Goal: Transaction & Acquisition: Purchase product/service

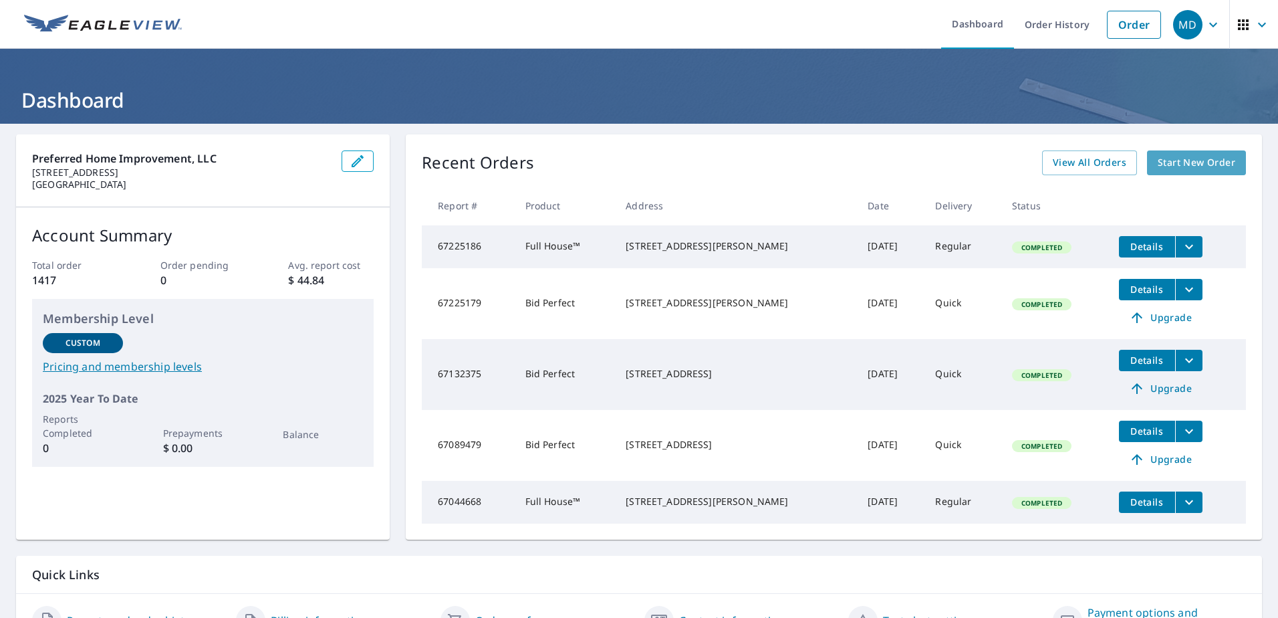
click at [1174, 162] on span "Start New Order" at bounding box center [1197, 162] width 78 height 17
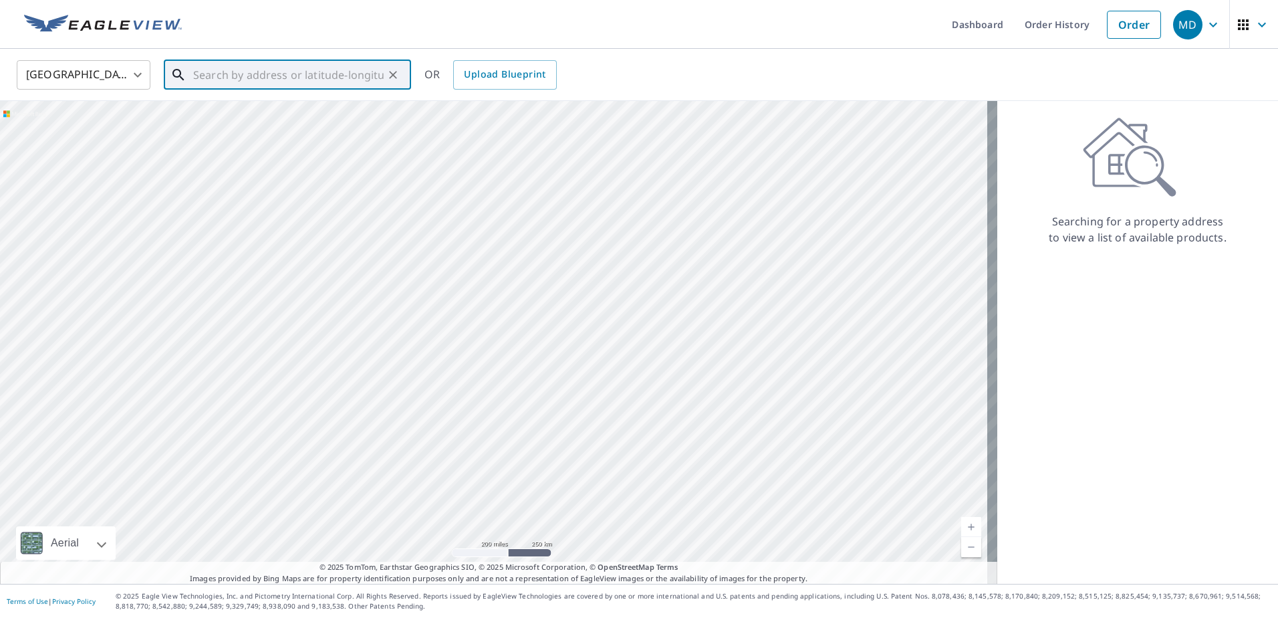
click at [273, 71] on input "text" at bounding box center [288, 74] width 190 height 37
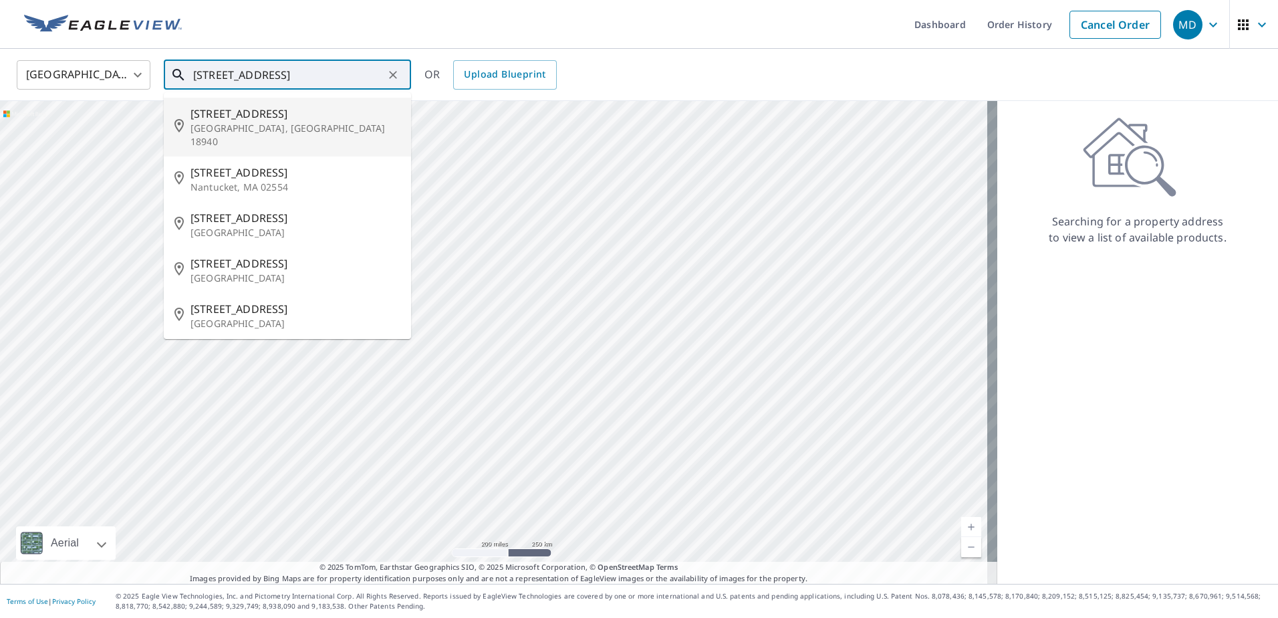
click at [222, 118] on span "[STREET_ADDRESS]" at bounding box center [295, 114] width 210 height 16
type input "[STREET_ADDRESS]"
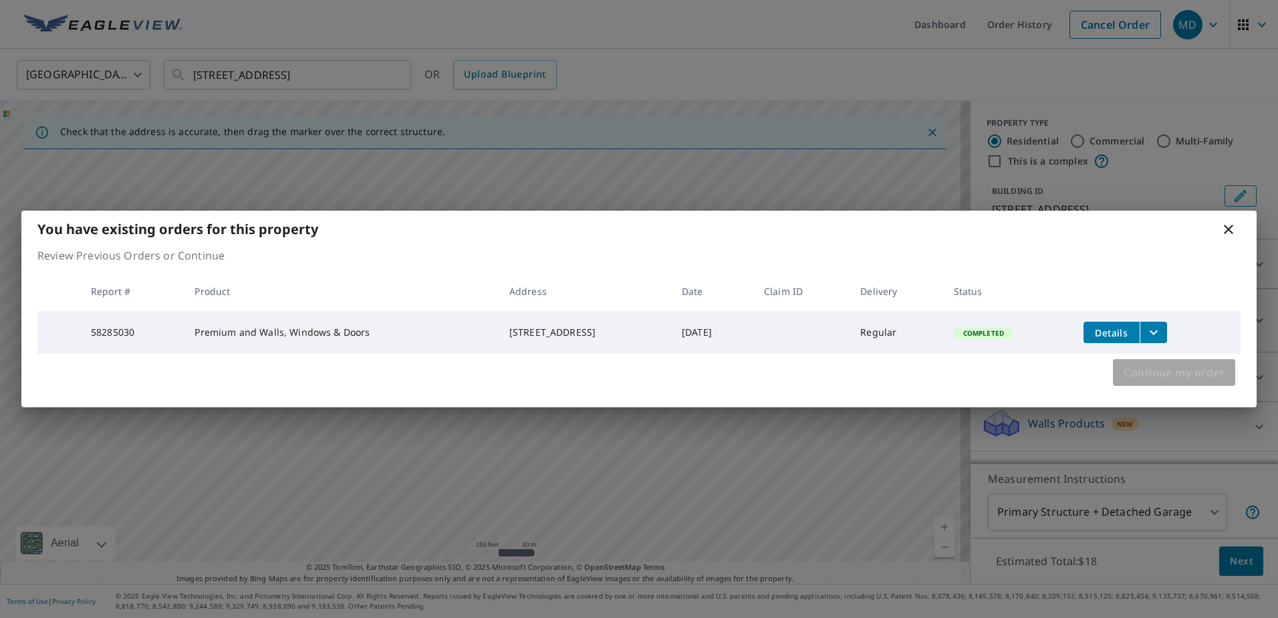
click at [1149, 369] on span "Continue my order" at bounding box center [1174, 372] width 101 height 19
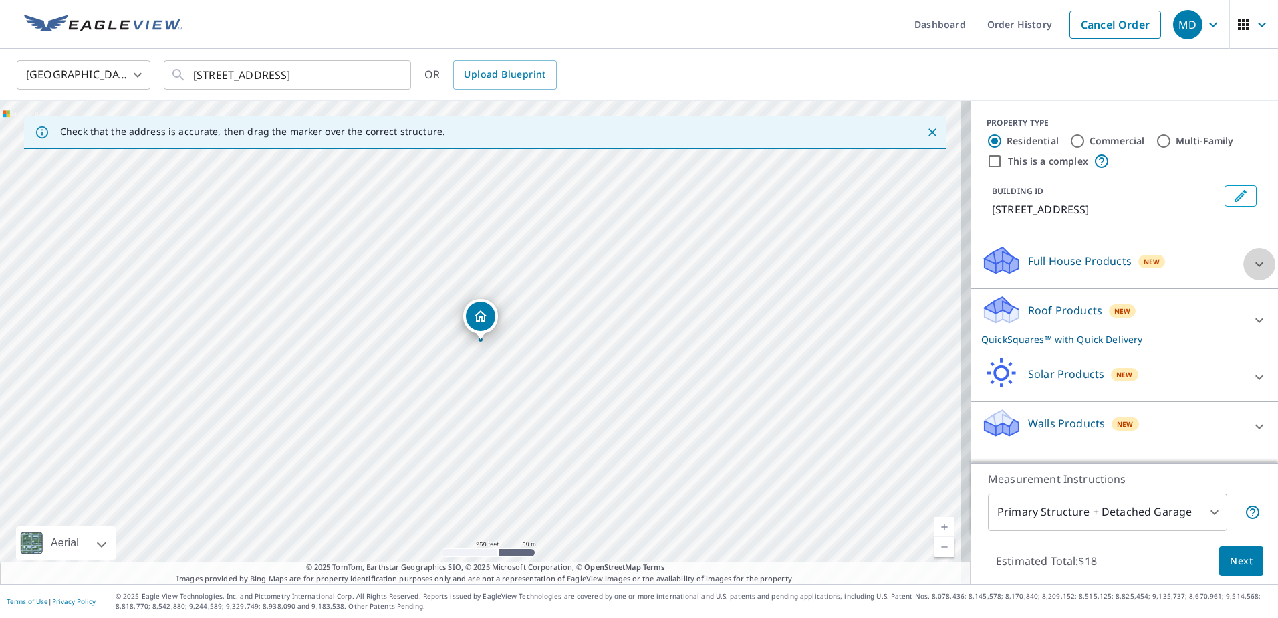
click at [1251, 261] on icon at bounding box center [1259, 264] width 16 height 16
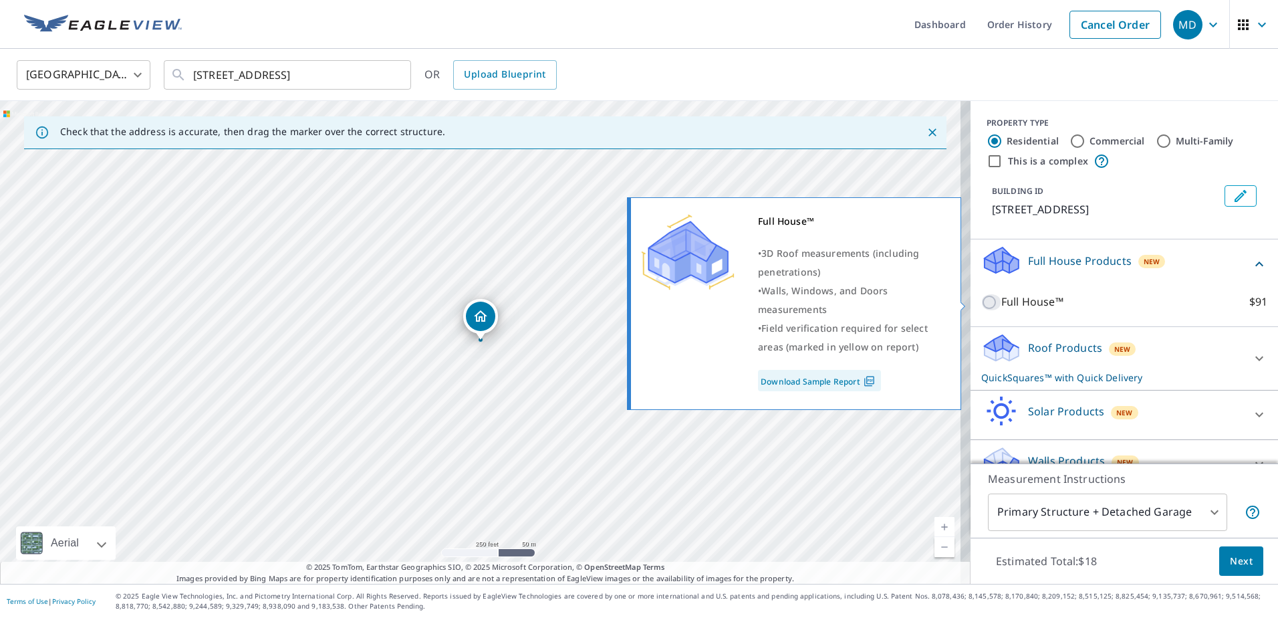
click at [981, 301] on input "Full House™ $91" at bounding box center [991, 302] width 20 height 16
checkbox input "true"
checkbox input "false"
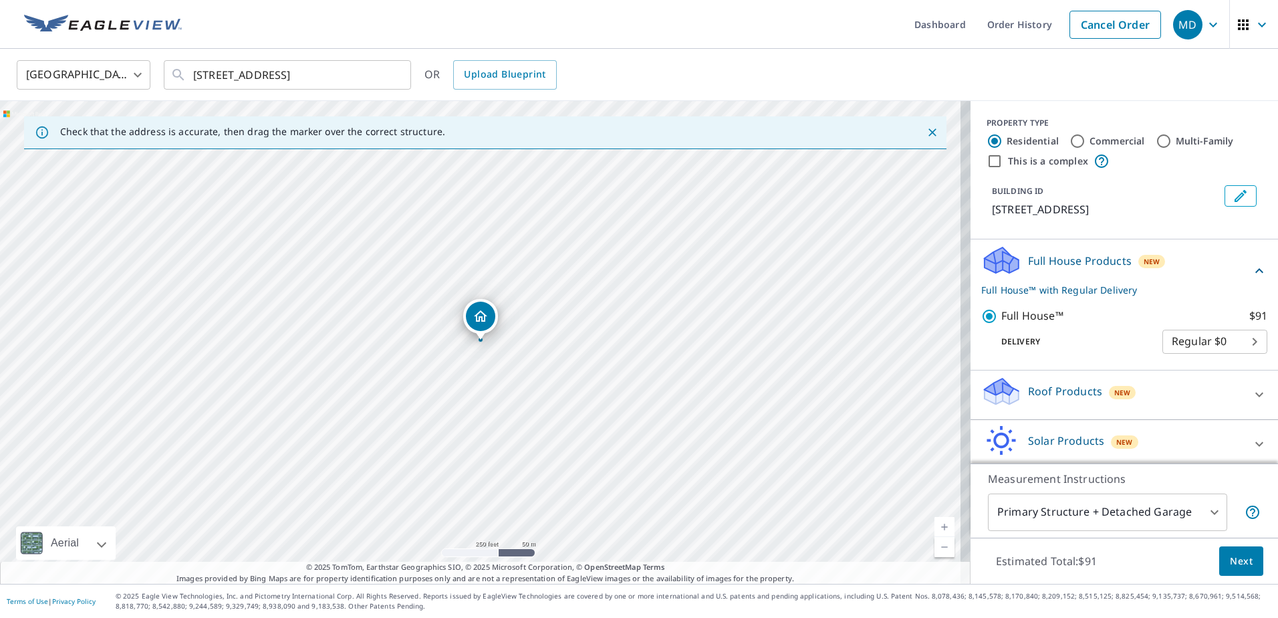
click at [1230, 557] on span "Next" at bounding box center [1241, 561] width 23 height 17
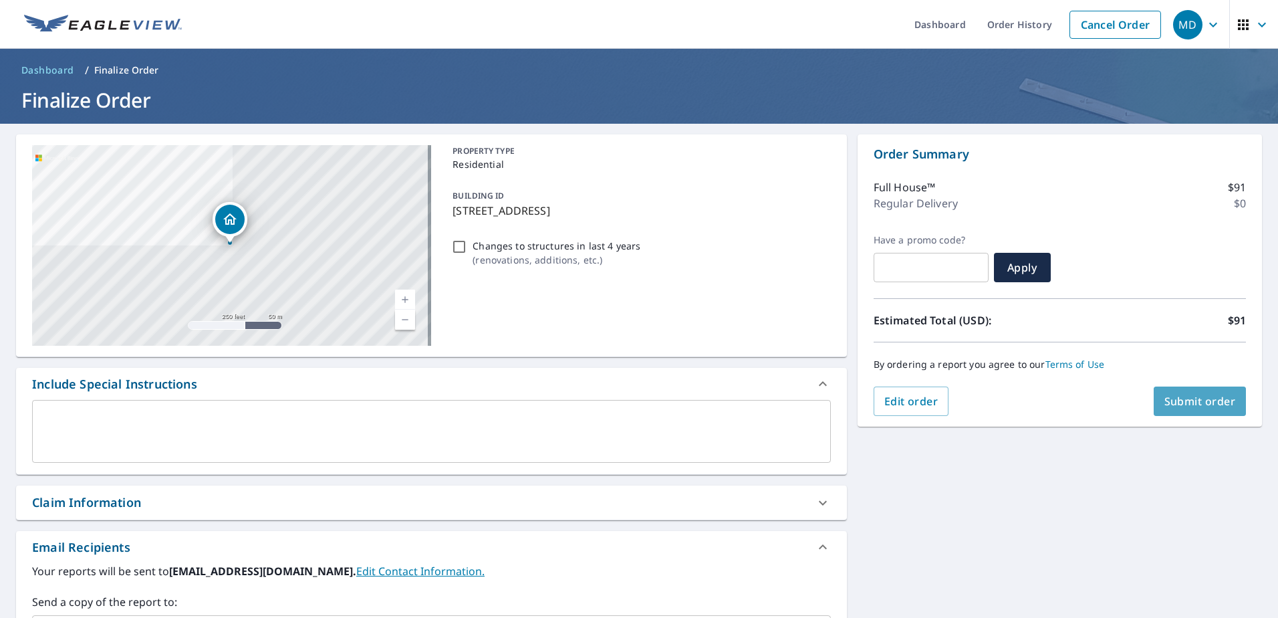
click at [1172, 407] on span "Submit order" at bounding box center [1200, 401] width 72 height 15
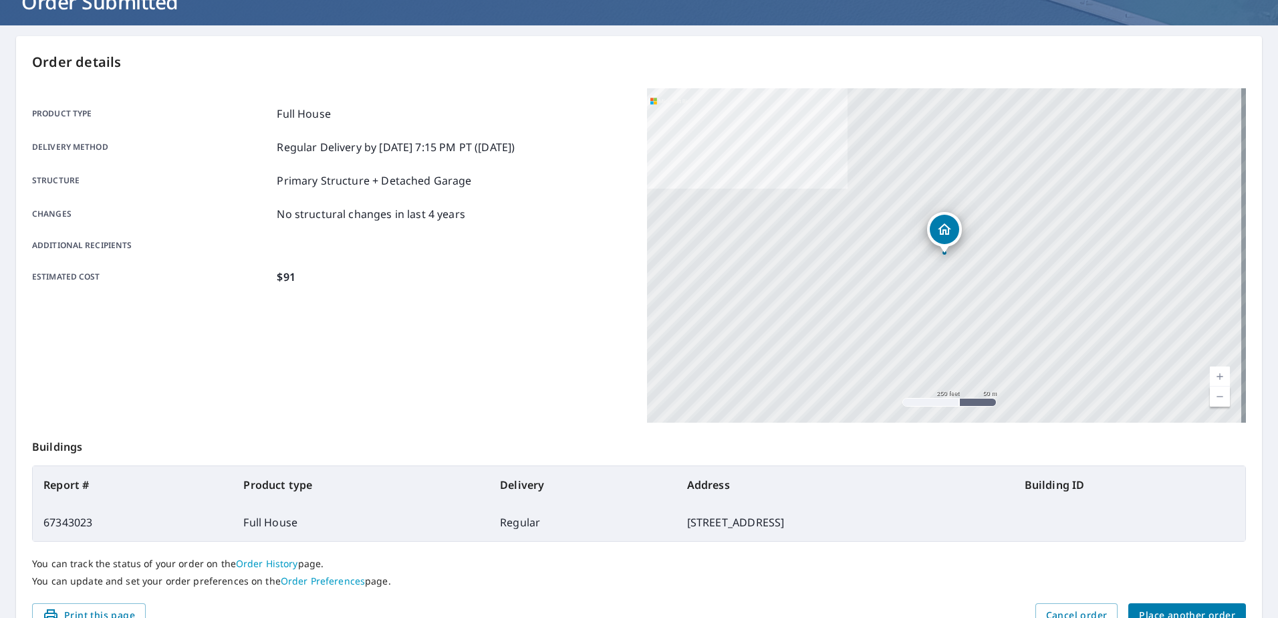
scroll to position [134, 0]
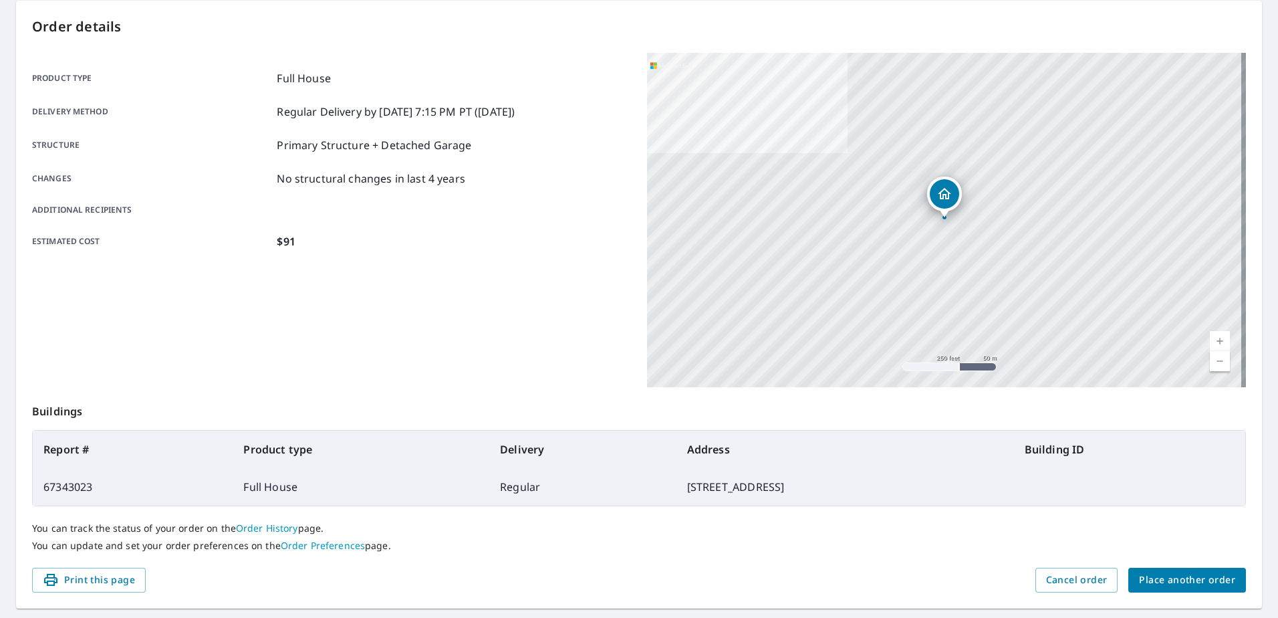
click at [1143, 579] on span "Place another order" at bounding box center [1187, 579] width 96 height 17
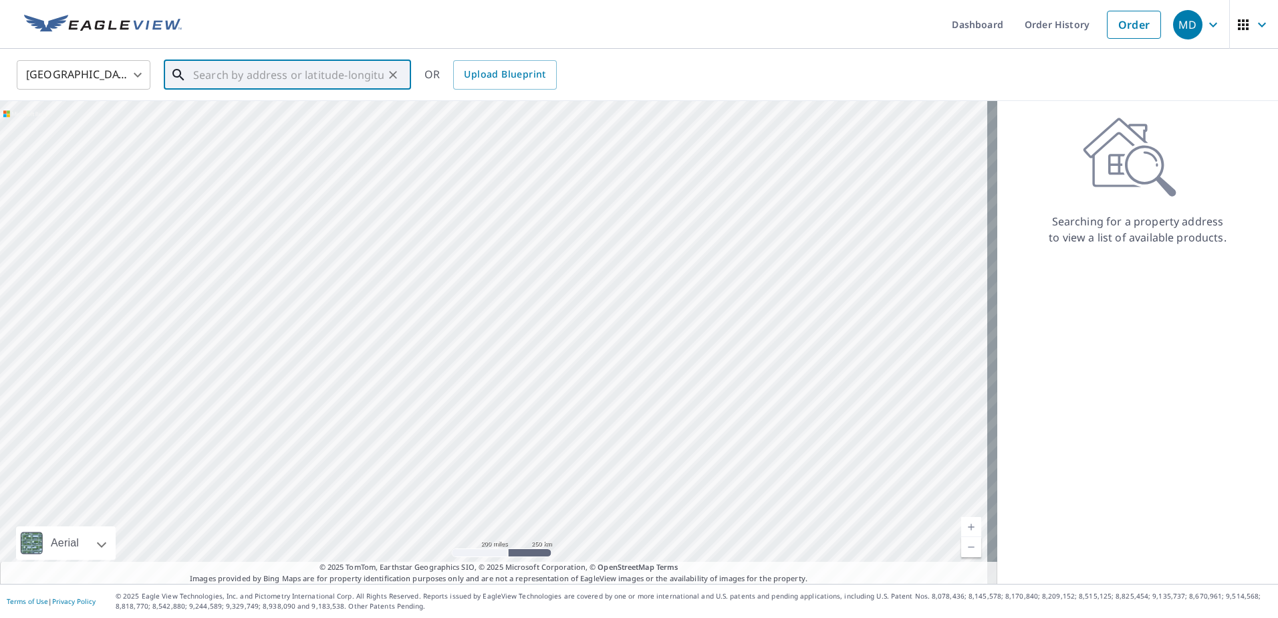
click at [328, 70] on input "text" at bounding box center [288, 74] width 190 height 37
click at [212, 129] on p "[GEOGRAPHIC_DATA], [GEOGRAPHIC_DATA] 18966" at bounding box center [295, 135] width 210 height 27
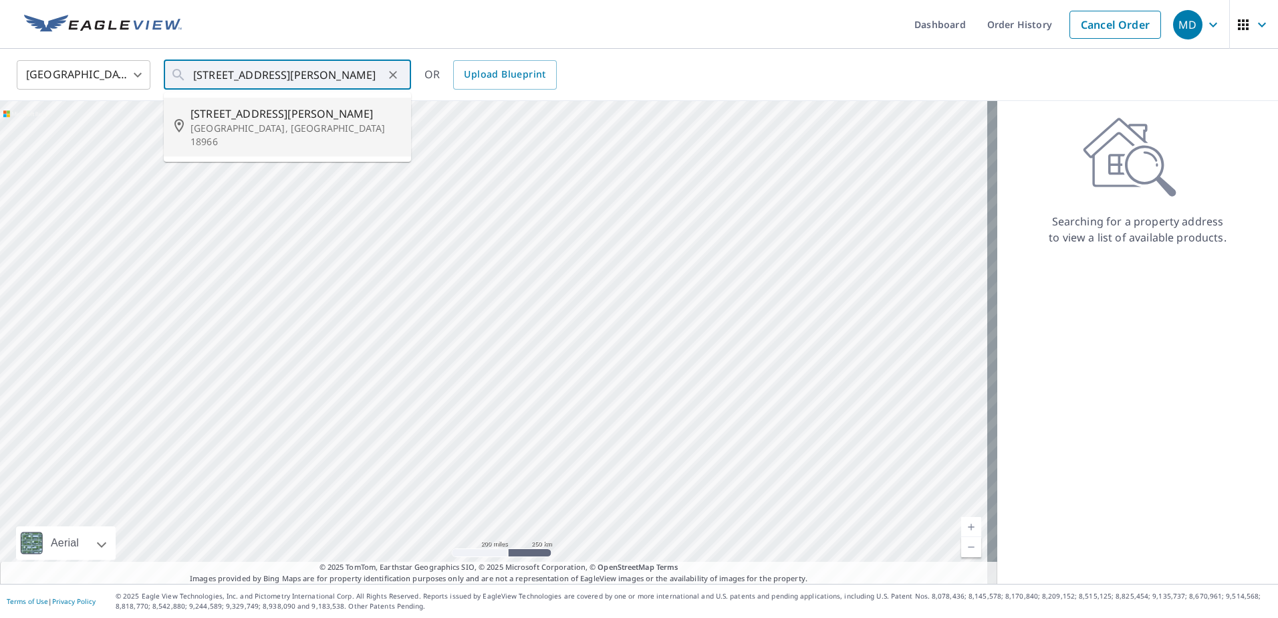
type input "[STREET_ADDRESS][PERSON_NAME]"
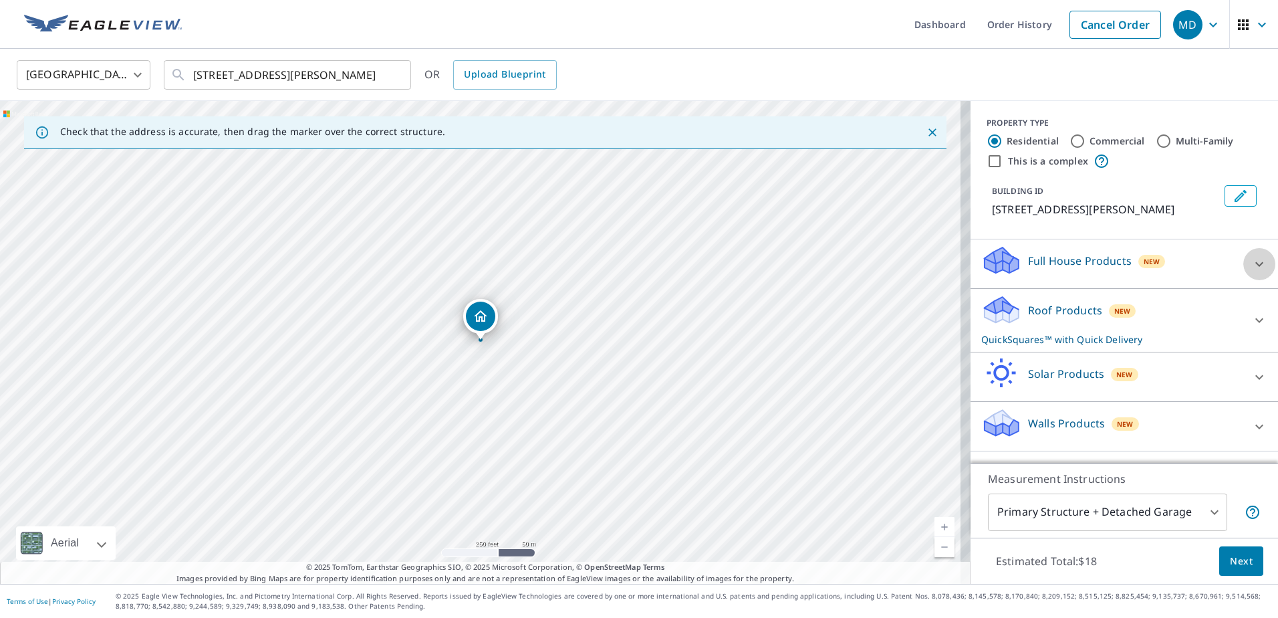
click at [1243, 259] on div at bounding box center [1259, 264] width 32 height 32
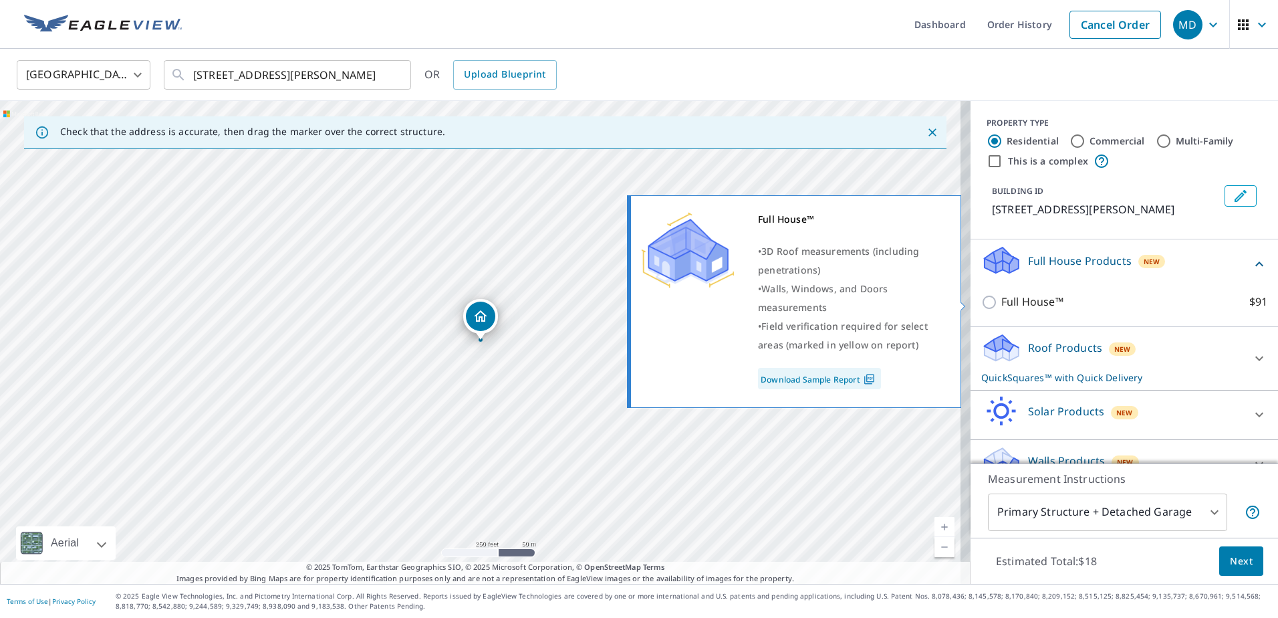
click at [981, 300] on input "Full House™ $91" at bounding box center [991, 302] width 20 height 16
checkbox input "true"
checkbox input "false"
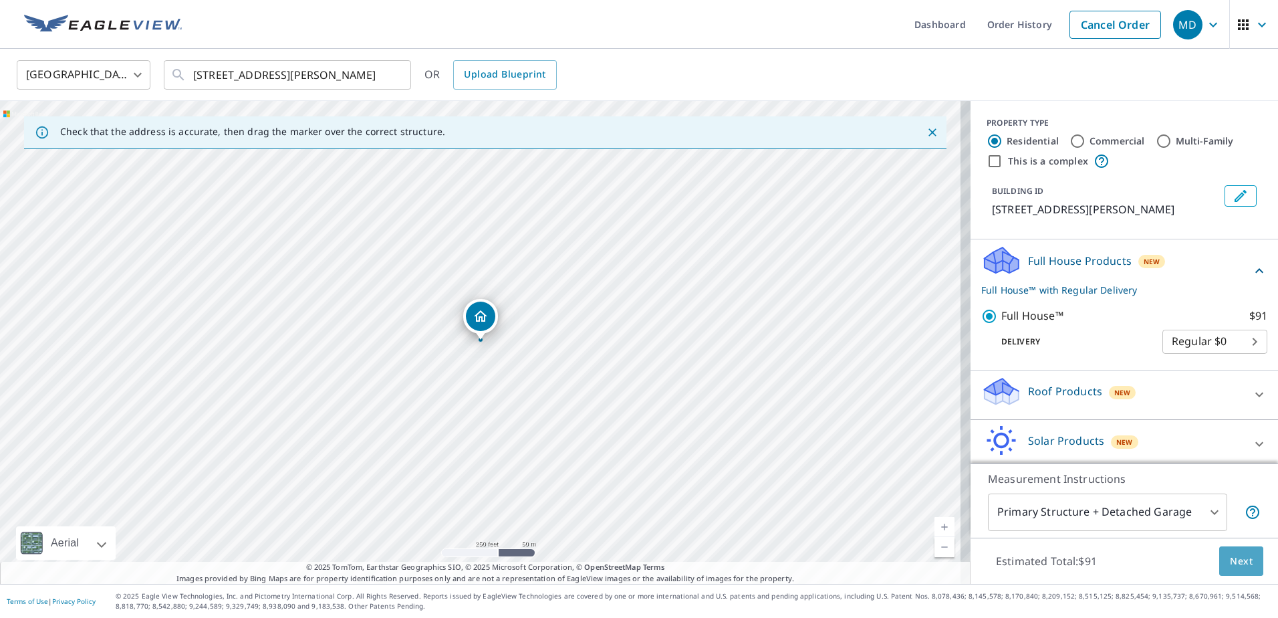
click at [1231, 563] on span "Next" at bounding box center [1241, 561] width 23 height 17
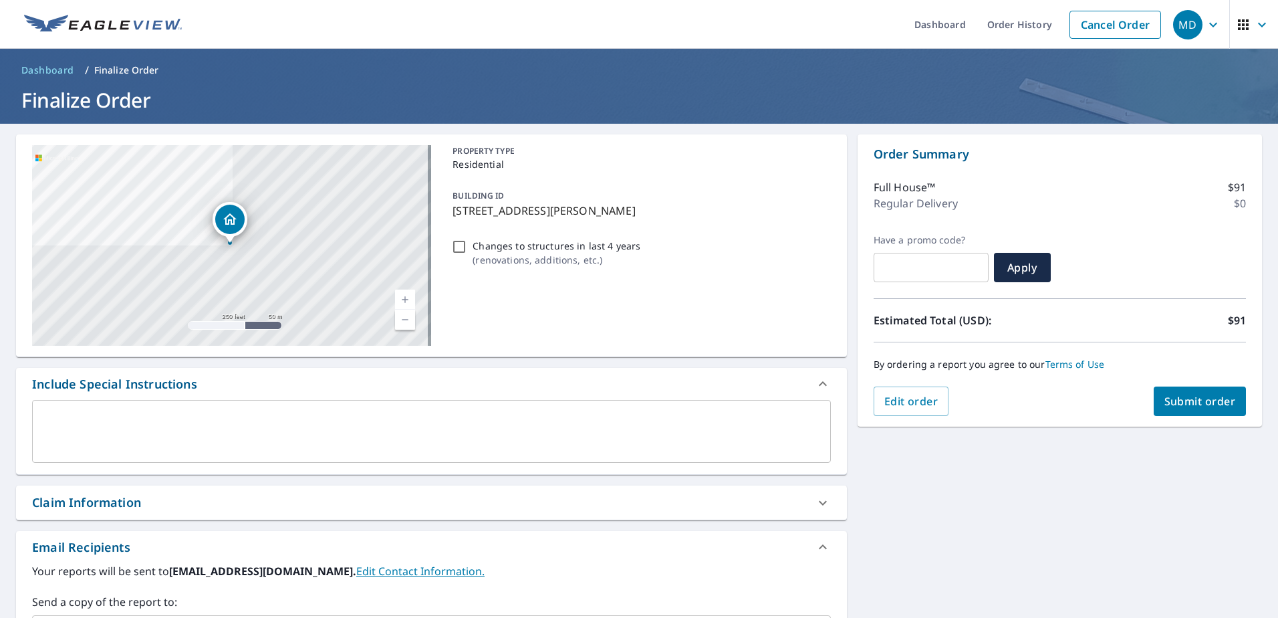
click at [1185, 404] on span "Submit order" at bounding box center [1200, 401] width 72 height 15
